Goal: Information Seeking & Learning: Learn about a topic

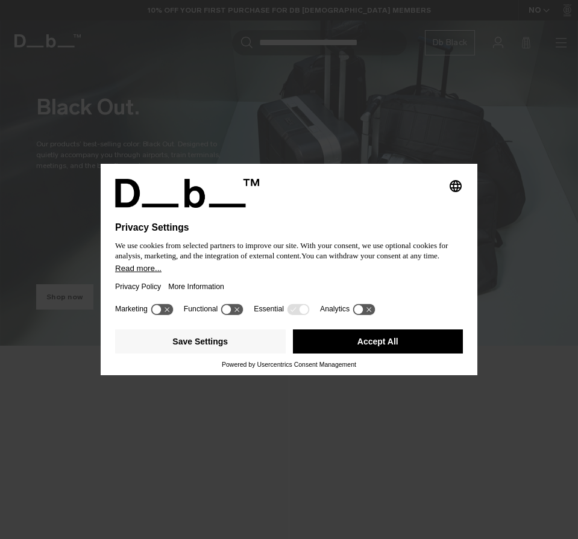
click at [395, 331] on button "Accept All" at bounding box center [378, 342] width 170 height 24
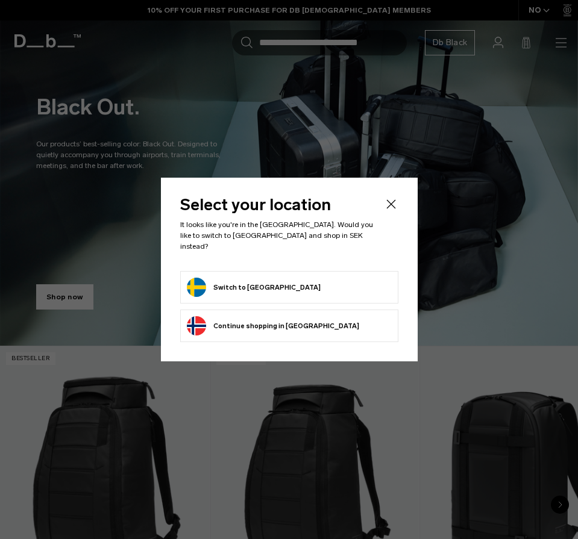
click at [301, 278] on form "Switch to Sweden" at bounding box center [289, 287] width 205 height 19
click at [256, 281] on button "Switch to Sweden" at bounding box center [254, 287] width 134 height 19
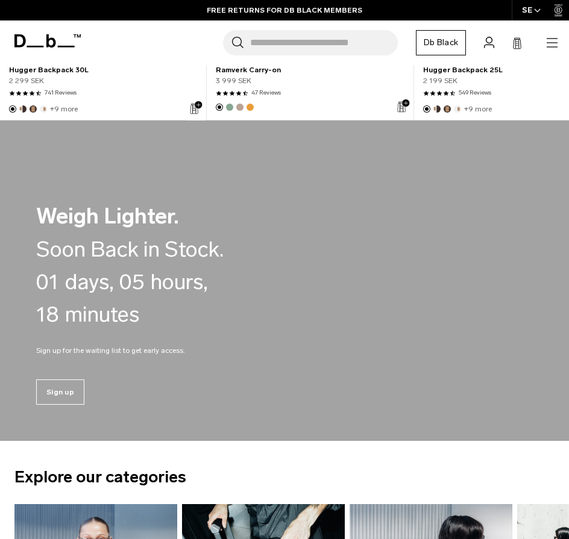
scroll to position [120, 0]
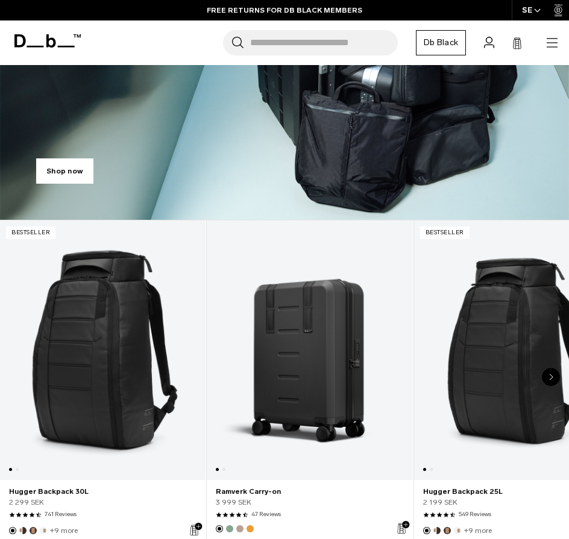
click at [312, 321] on link "Ramverk Carry-on" at bounding box center [309, 350] width 205 height 260
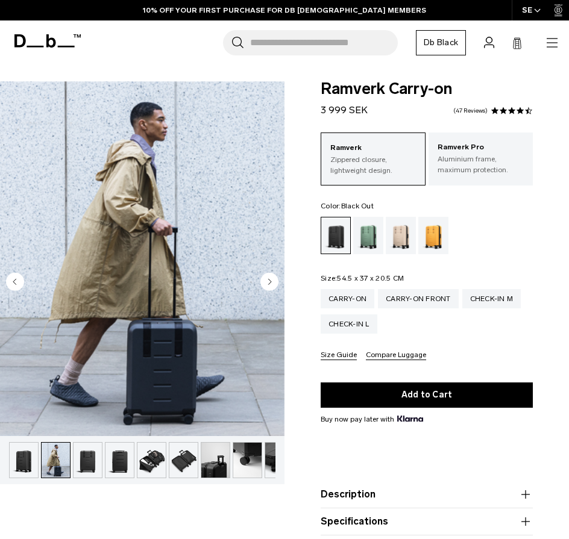
scroll to position [0, 32]
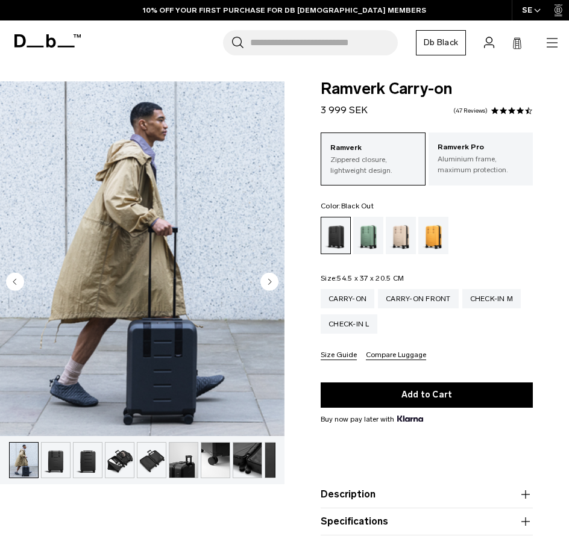
click at [60, 454] on img "button" at bounding box center [56, 460] width 28 height 35
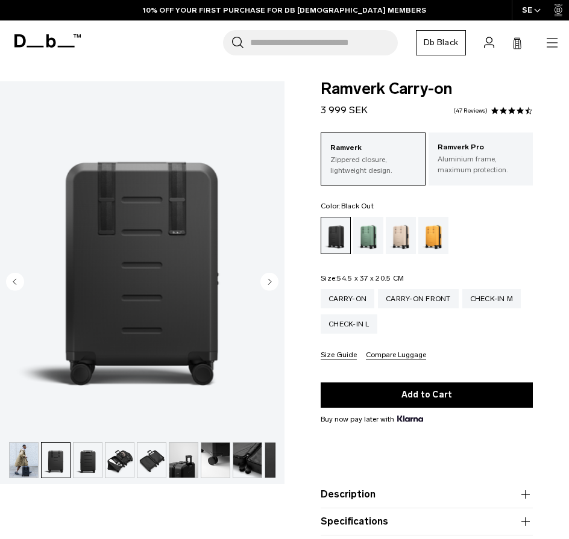
click at [73, 457] on img "button" at bounding box center [87, 460] width 28 height 35
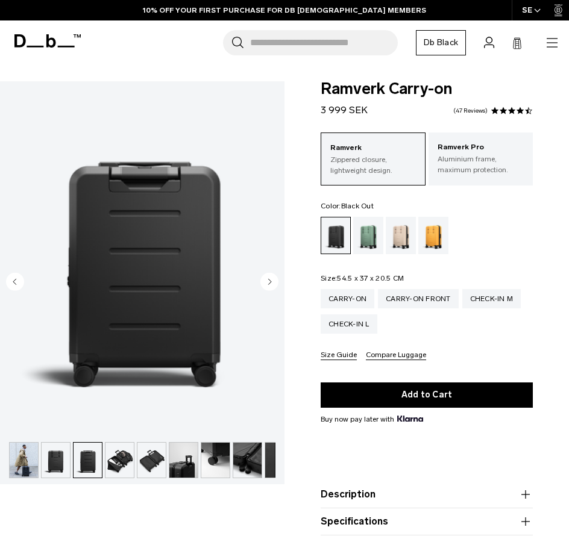
scroll to position [0, 51]
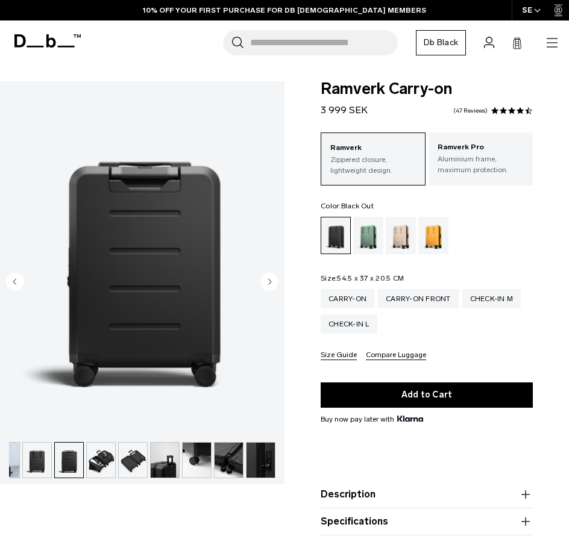
click at [92, 455] on img "button" at bounding box center [101, 460] width 28 height 35
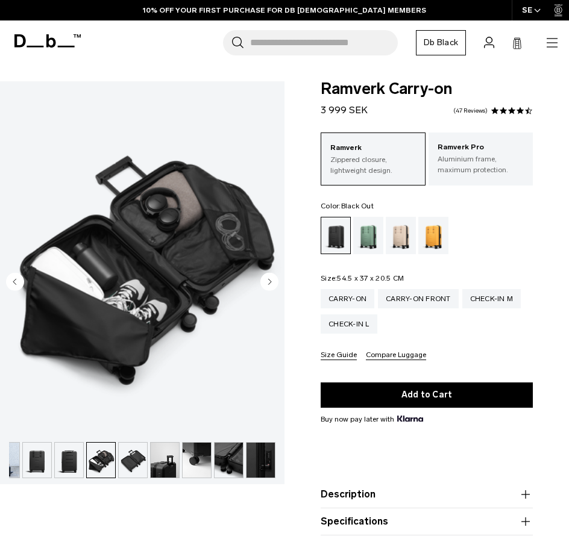
click at [120, 455] on img "button" at bounding box center [133, 460] width 28 height 35
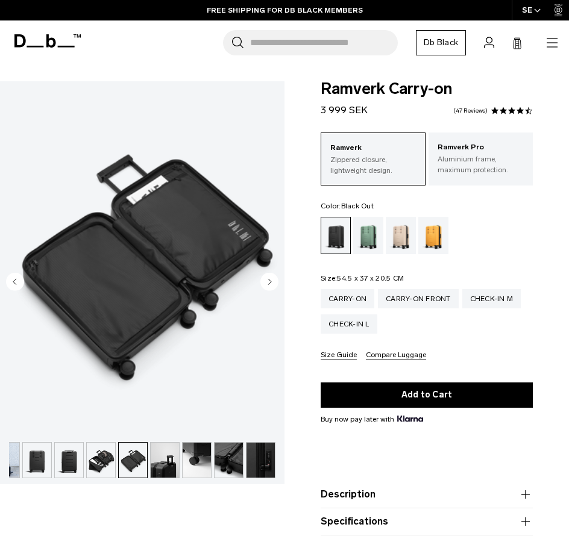
click at [155, 456] on img "button" at bounding box center [165, 460] width 28 height 35
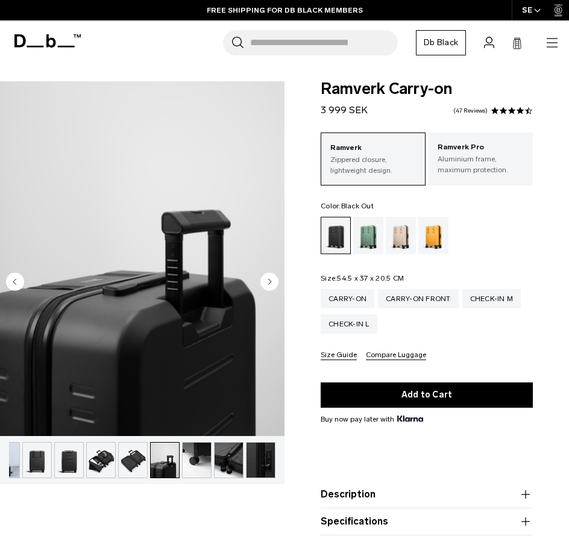
click at [187, 456] on img "button" at bounding box center [197, 460] width 28 height 35
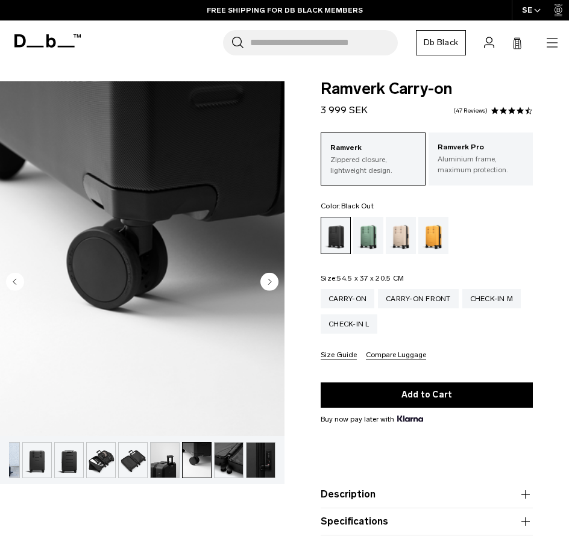
click at [228, 452] on img "button" at bounding box center [228, 460] width 28 height 35
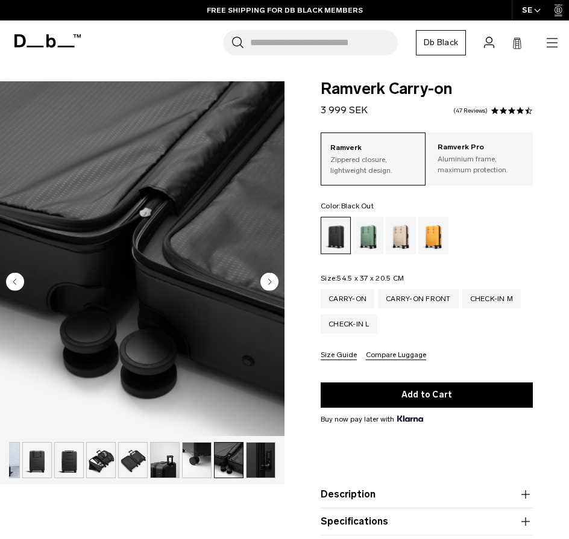
click at [234, 454] on img "button" at bounding box center [228, 460] width 28 height 35
click at [264, 458] on img "button" at bounding box center [260, 460] width 28 height 35
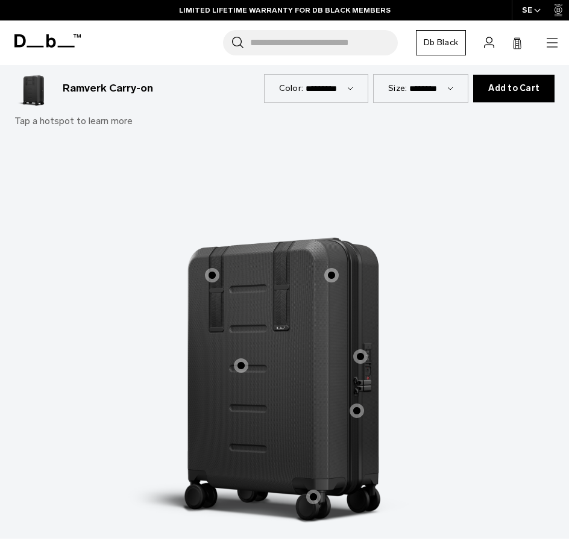
scroll to position [904, 0]
click at [322, 267] on label "Easy to Store" at bounding box center [331, 274] width 29 height 29
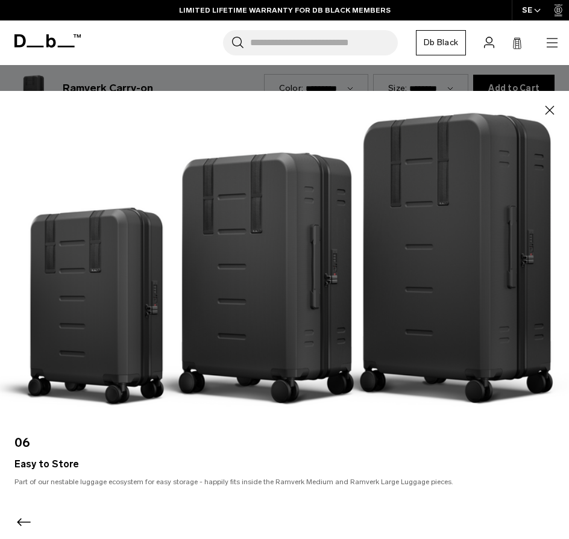
click at [546, 106] on icon "button" at bounding box center [549, 110] width 14 height 14
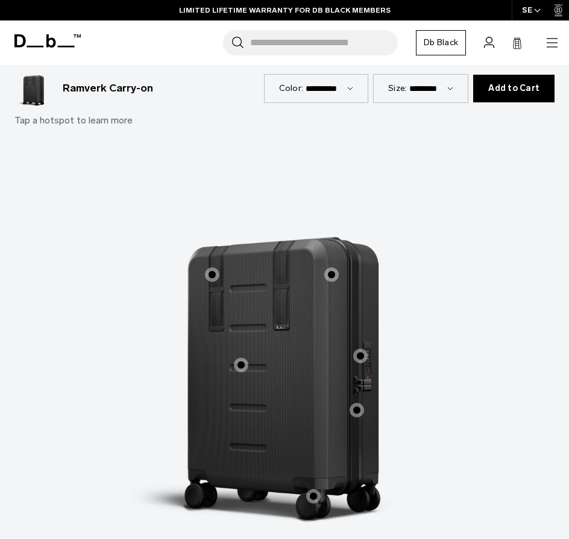
click at [218, 267] on span "1 / 3" at bounding box center [212, 274] width 14 height 14
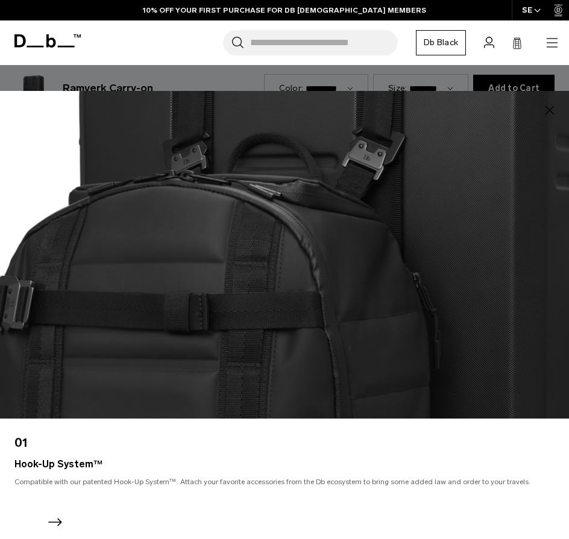
click at [61, 518] on icon "Next slide" at bounding box center [54, 522] width 19 height 19
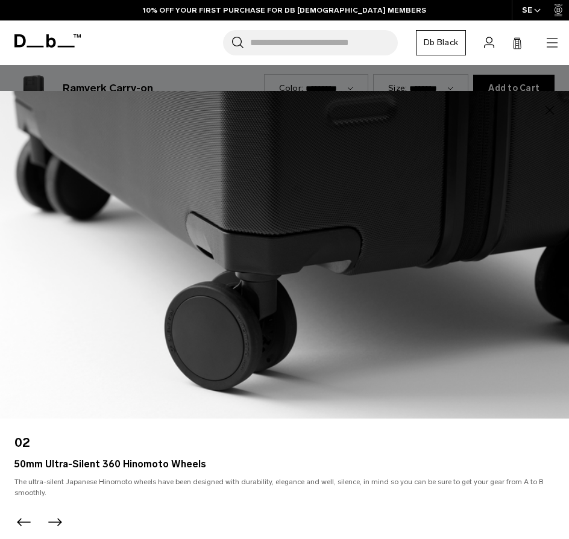
click at [62, 521] on icon "Next slide" at bounding box center [54, 522] width 19 height 19
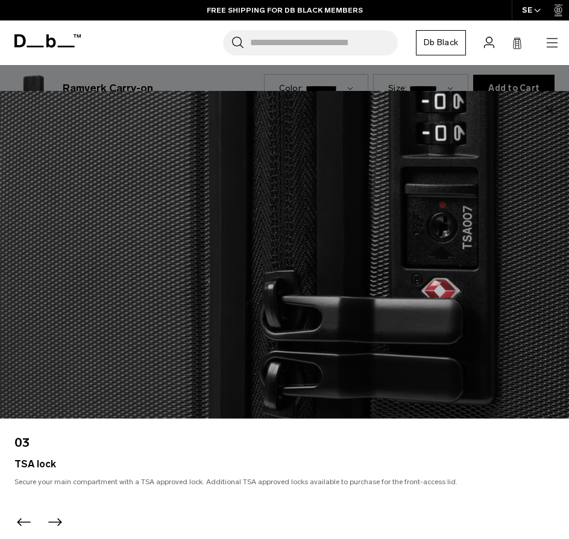
click at [60, 519] on icon "Next slide" at bounding box center [54, 522] width 19 height 19
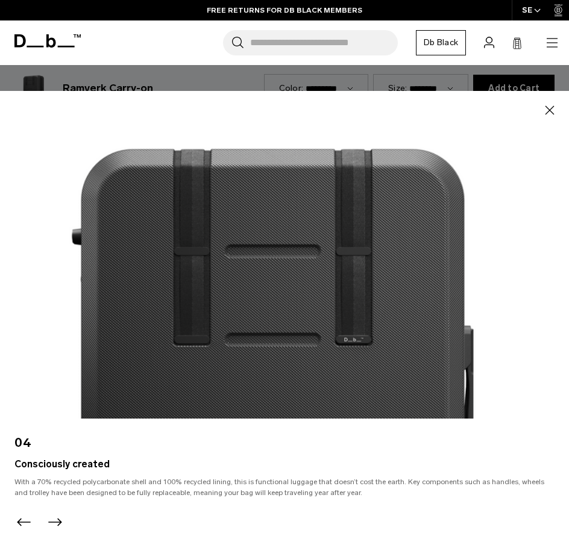
click at [57, 518] on icon "Next slide" at bounding box center [54, 522] width 19 height 19
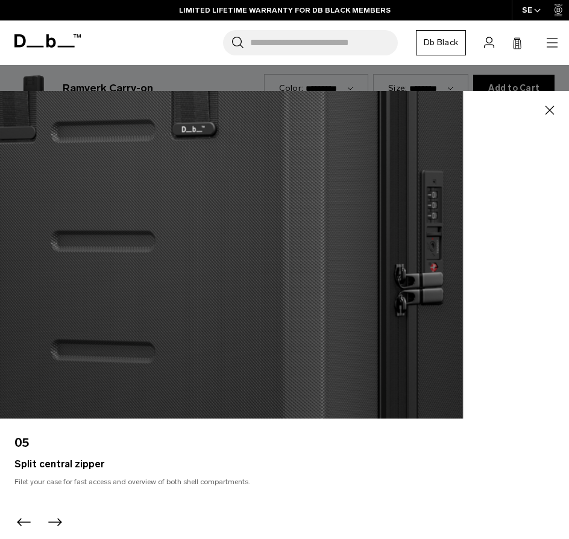
click at [57, 518] on icon "Next slide" at bounding box center [54, 522] width 19 height 19
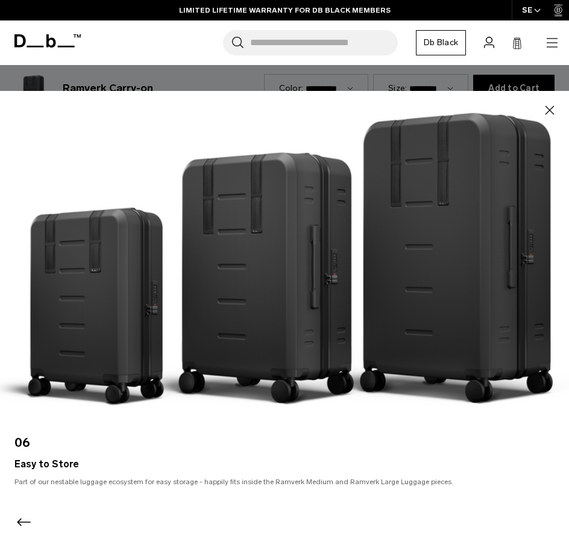
click at [545, 112] on icon "button" at bounding box center [549, 110] width 14 height 14
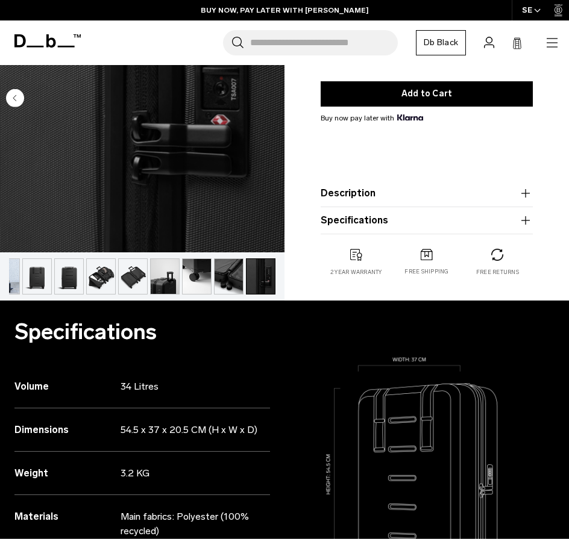
scroll to position [0, 0]
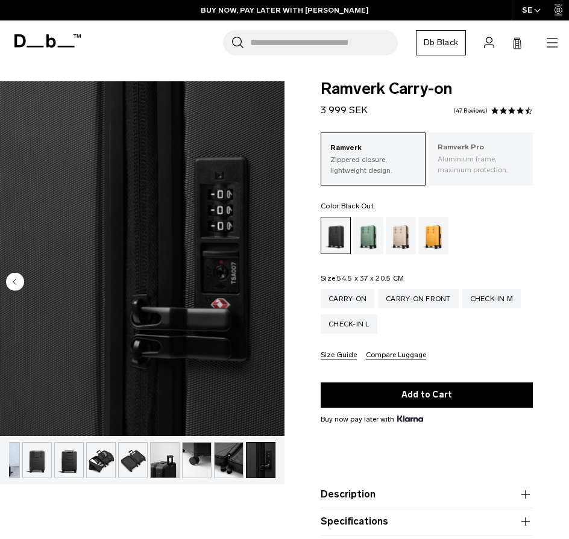
click at [474, 156] on p "Aluminium frame, maximum protection." at bounding box center [480, 165] width 87 height 22
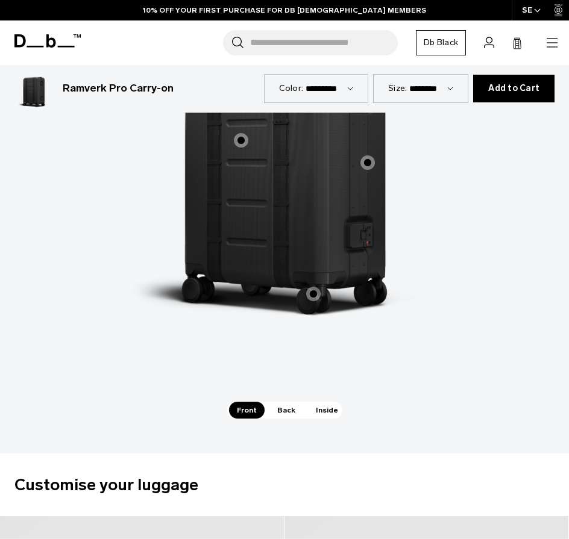
scroll to position [1446, 0]
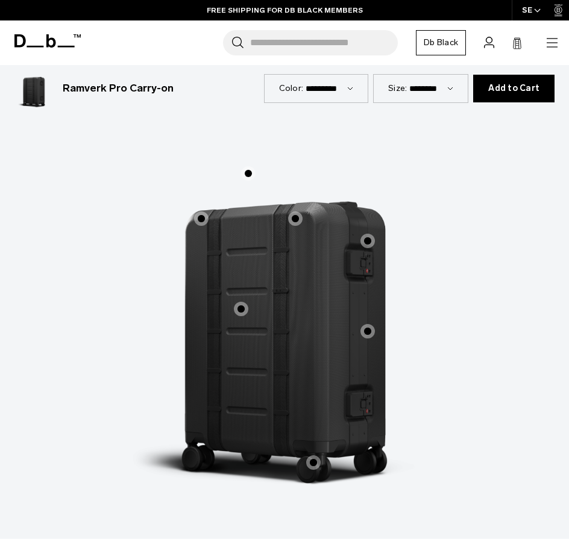
click at [290, 211] on span "1 / 3" at bounding box center [295, 218] width 14 height 14
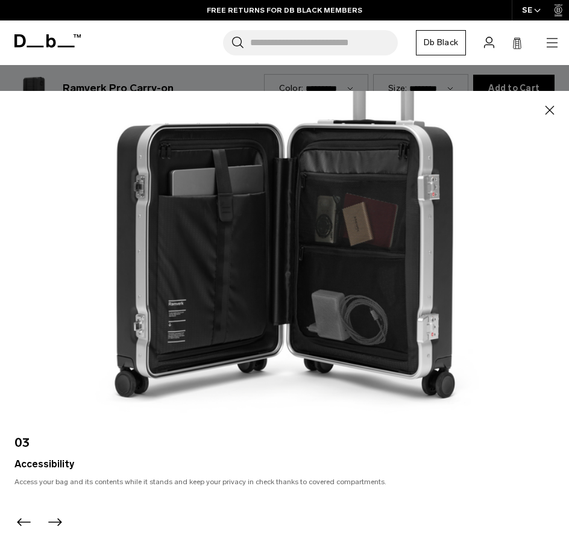
click at [50, 523] on icon "Next slide" at bounding box center [54, 522] width 19 height 19
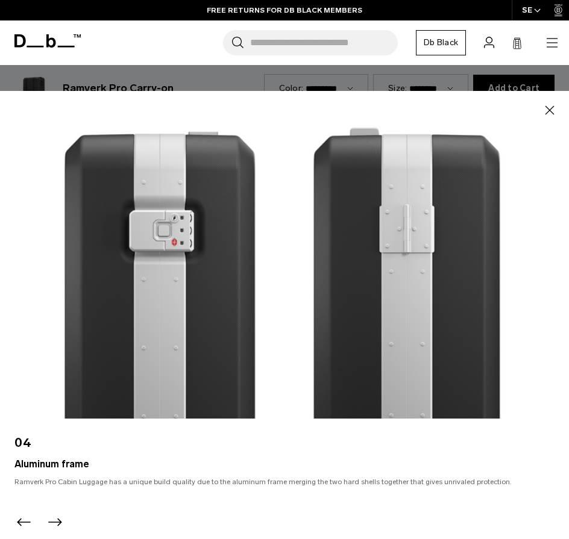
click at [52, 516] on icon "Next slide" at bounding box center [54, 522] width 19 height 19
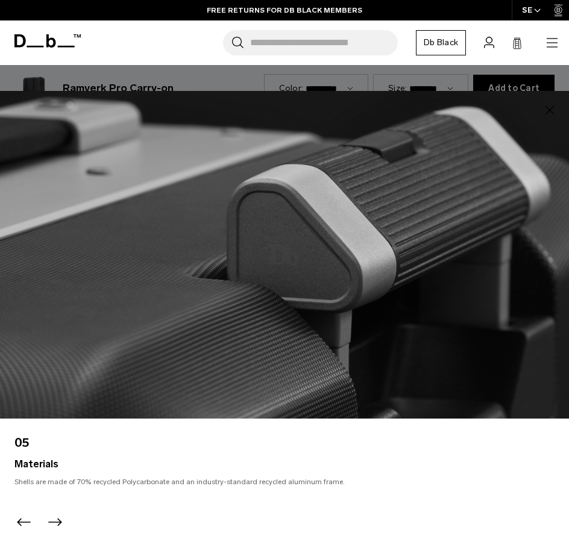
click at [53, 519] on icon "Next slide" at bounding box center [54, 522] width 19 height 19
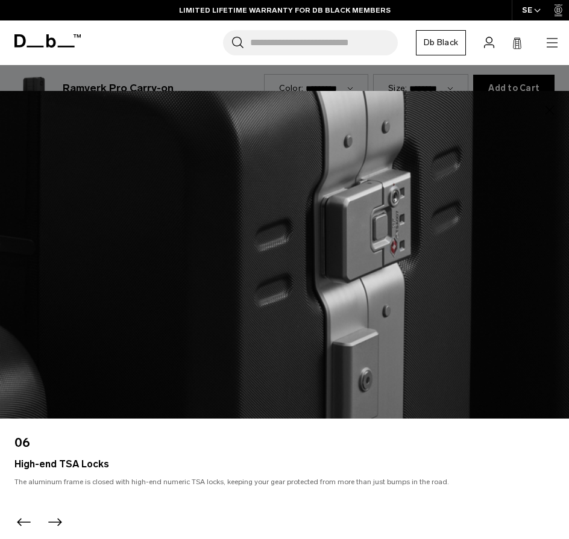
click at [53, 519] on icon "Next slide" at bounding box center [54, 522] width 19 height 19
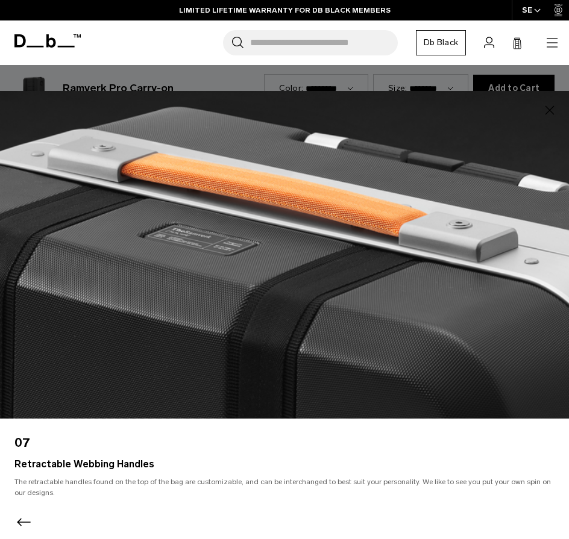
click at [549, 111] on icon "button" at bounding box center [549, 110] width 14 height 14
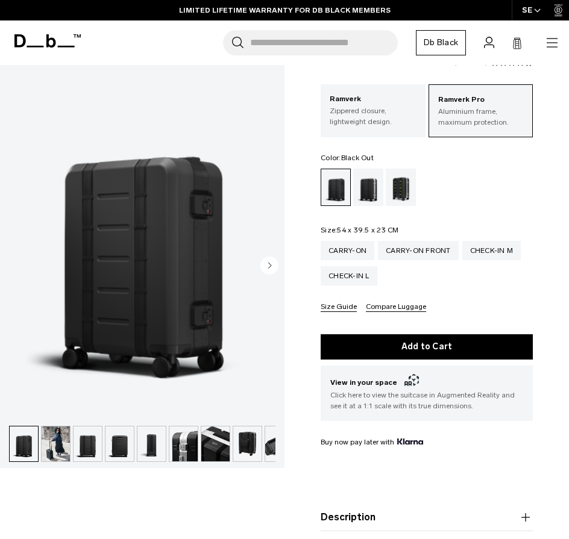
scroll to position [0, 0]
